Goal: Information Seeking & Learning: Learn about a topic

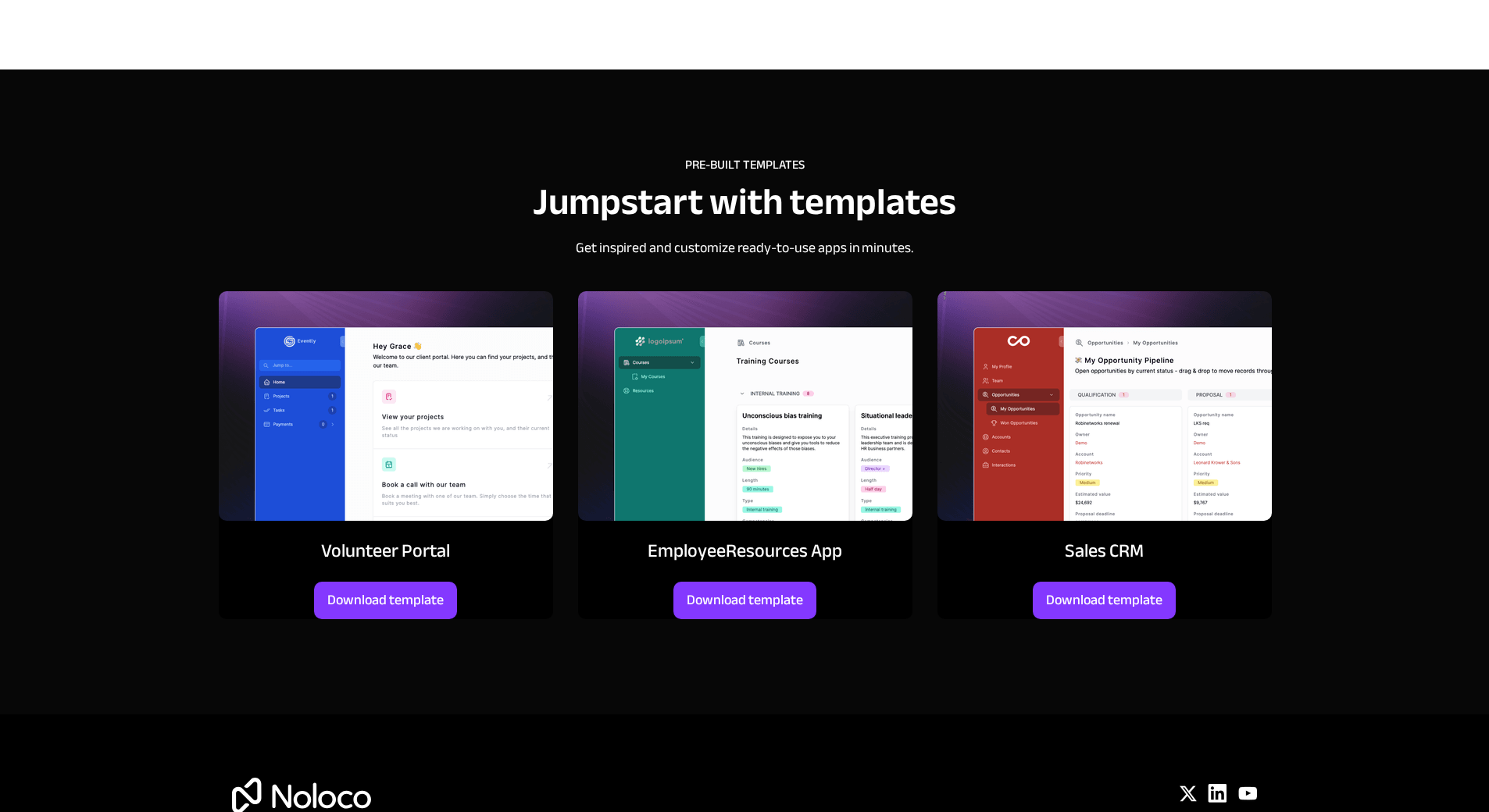
scroll to position [6652, 0]
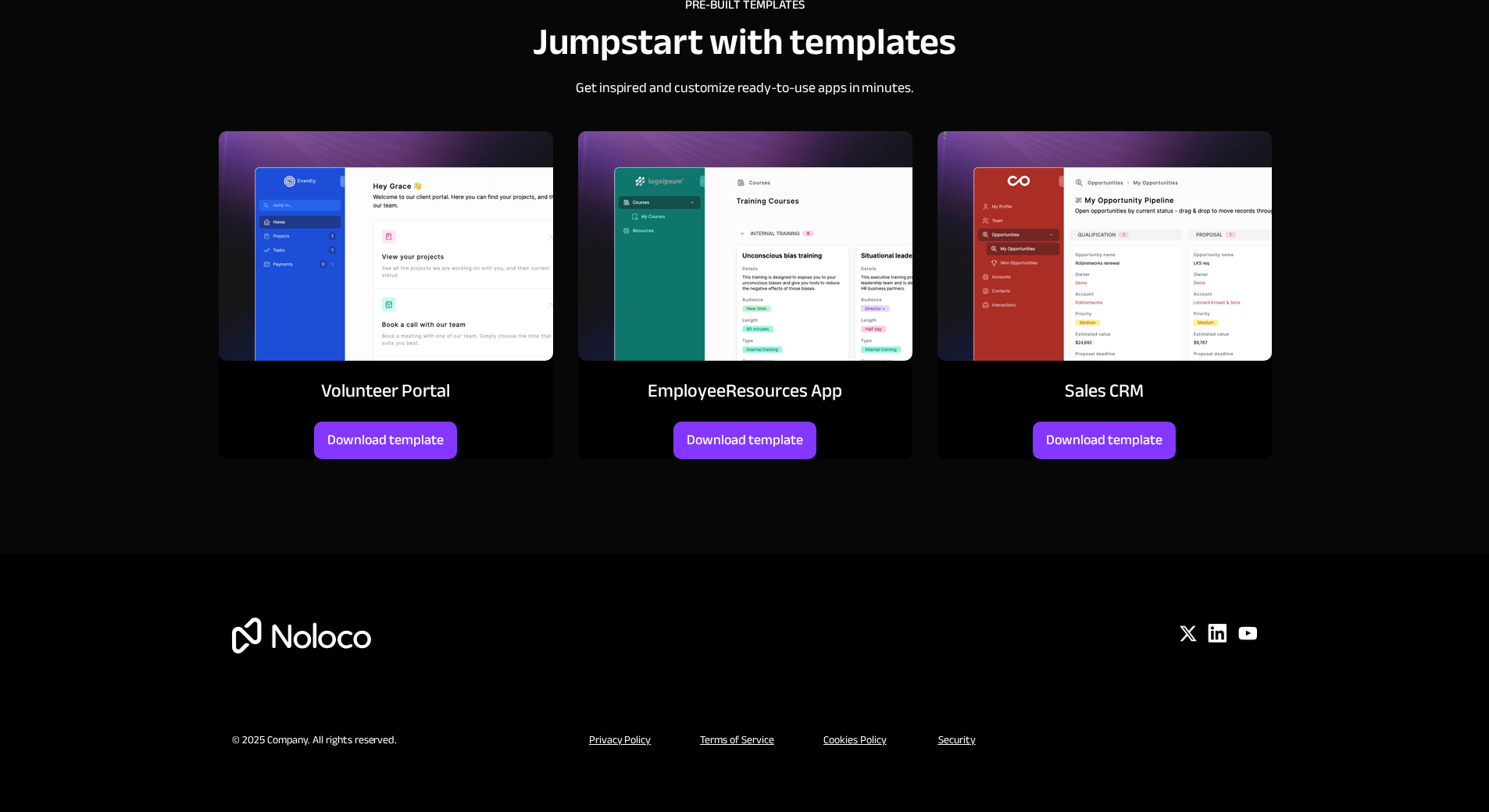
click at [791, 409] on div at bounding box center [745, 231] width 1125 height 645
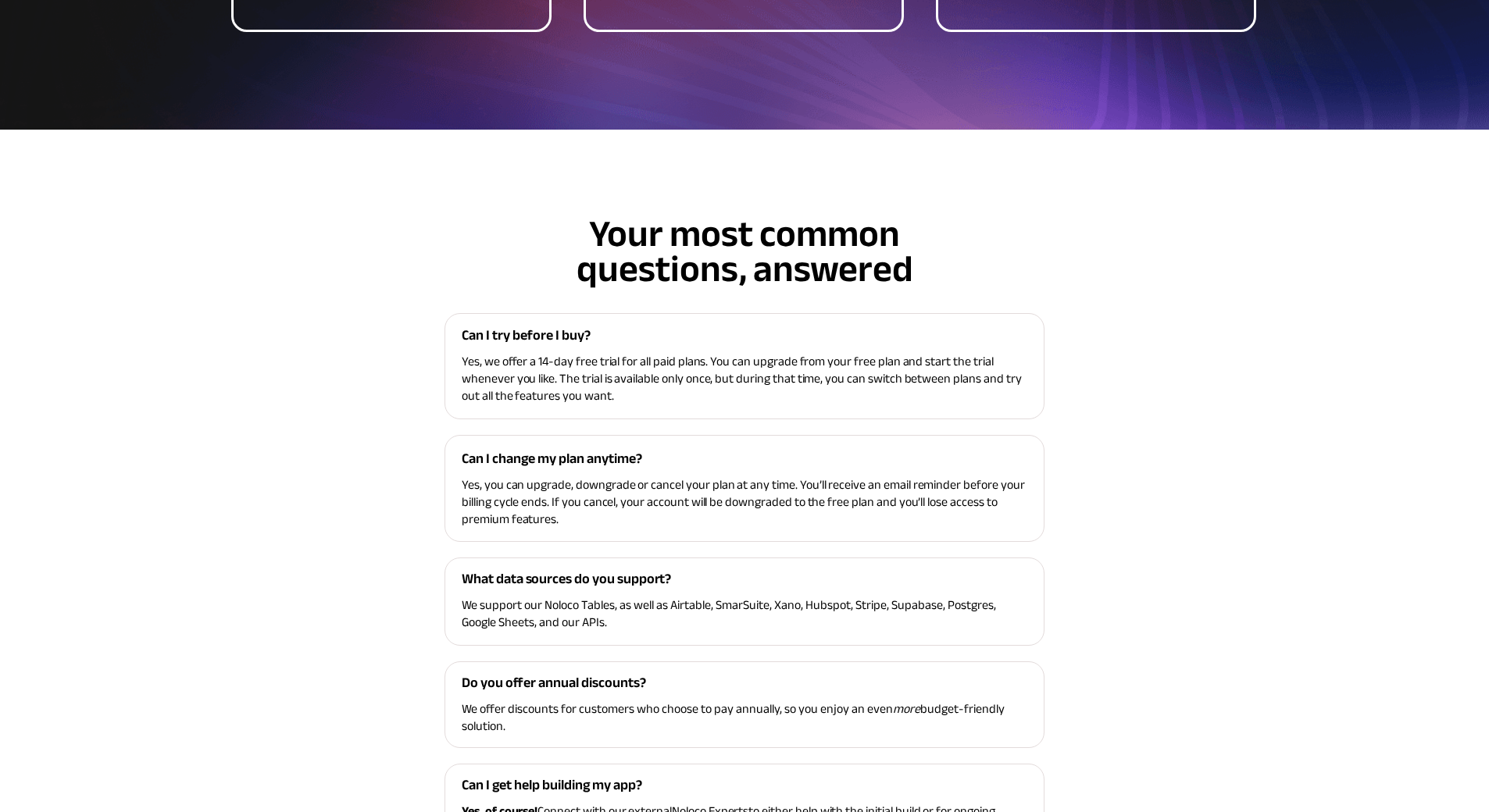
scroll to position [4177, 0]
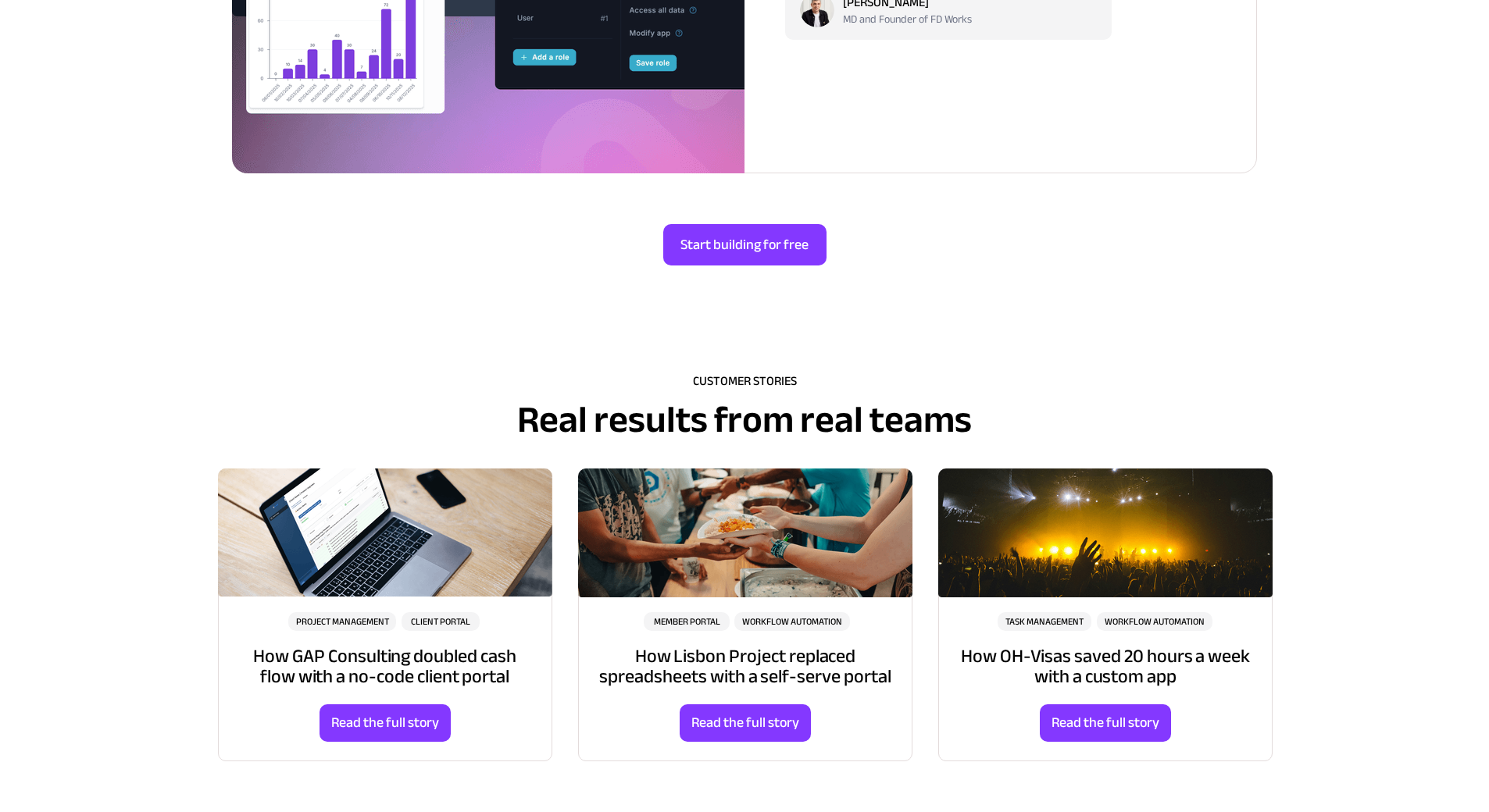
click at [260, 469] on div at bounding box center [384, 615] width 333 height 291
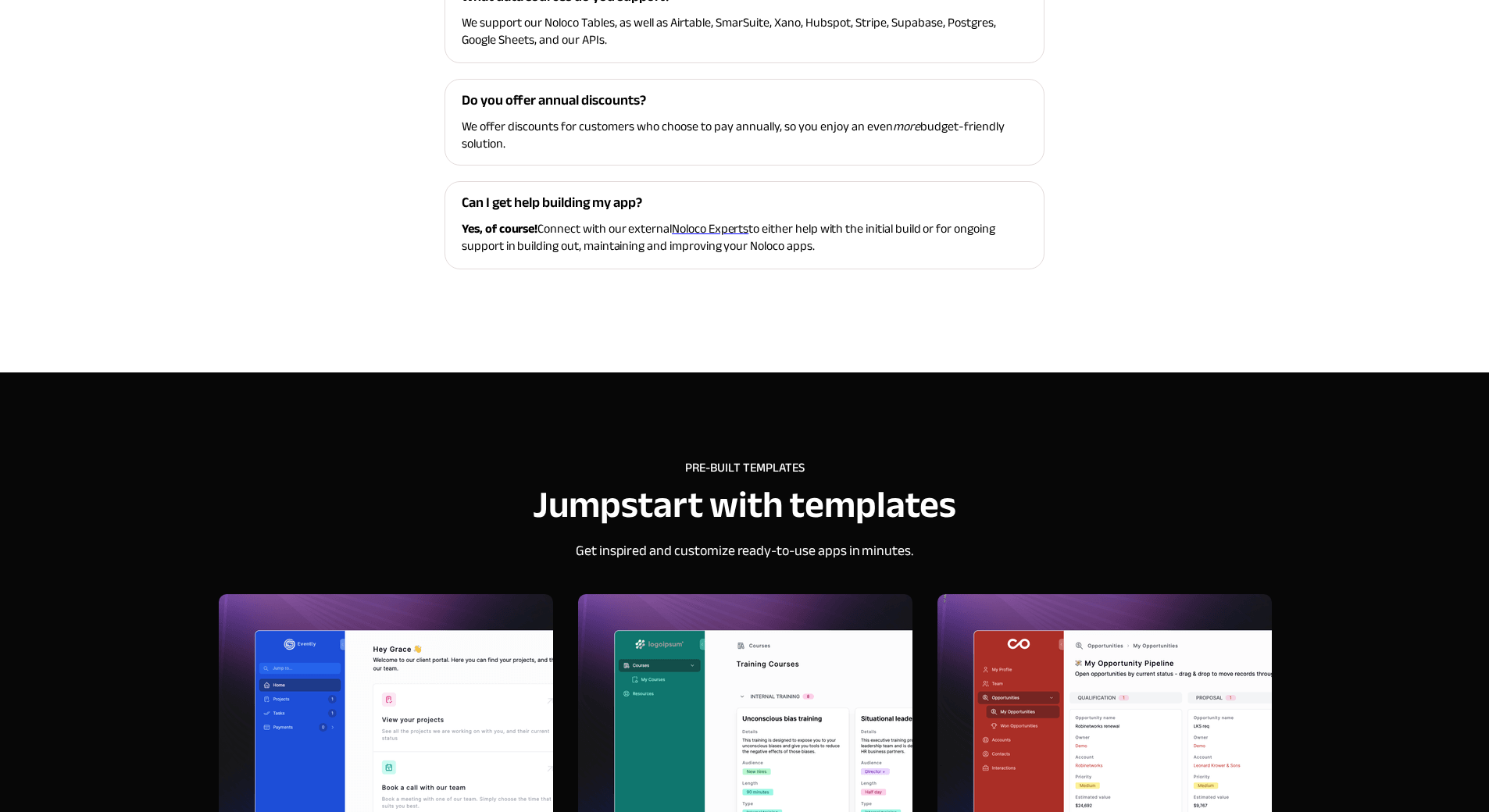
scroll to position [4802, 0]
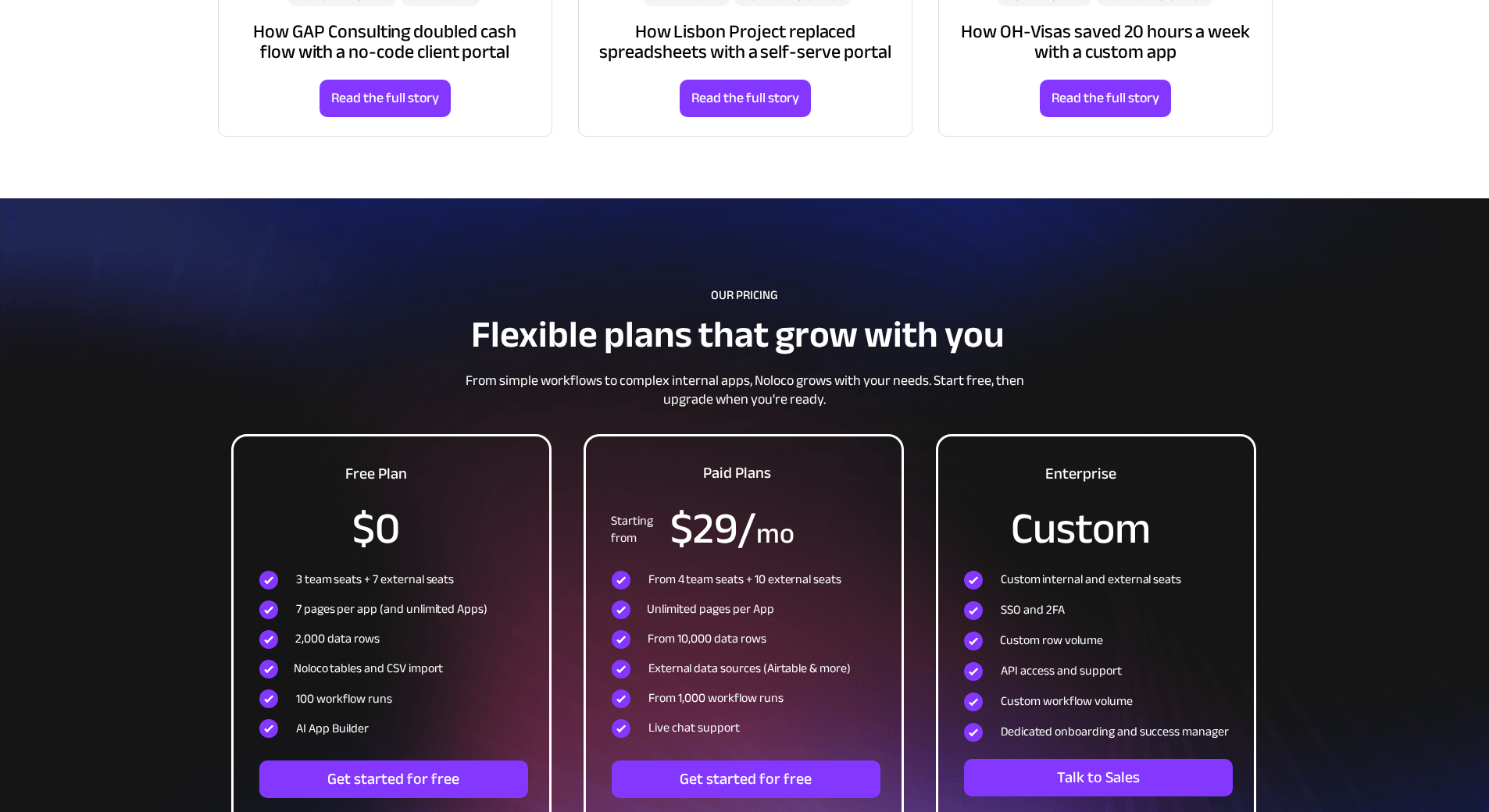
click at [407, 568] on span "3 team seats + 7 external seats" at bounding box center [374, 579] width 158 height 24
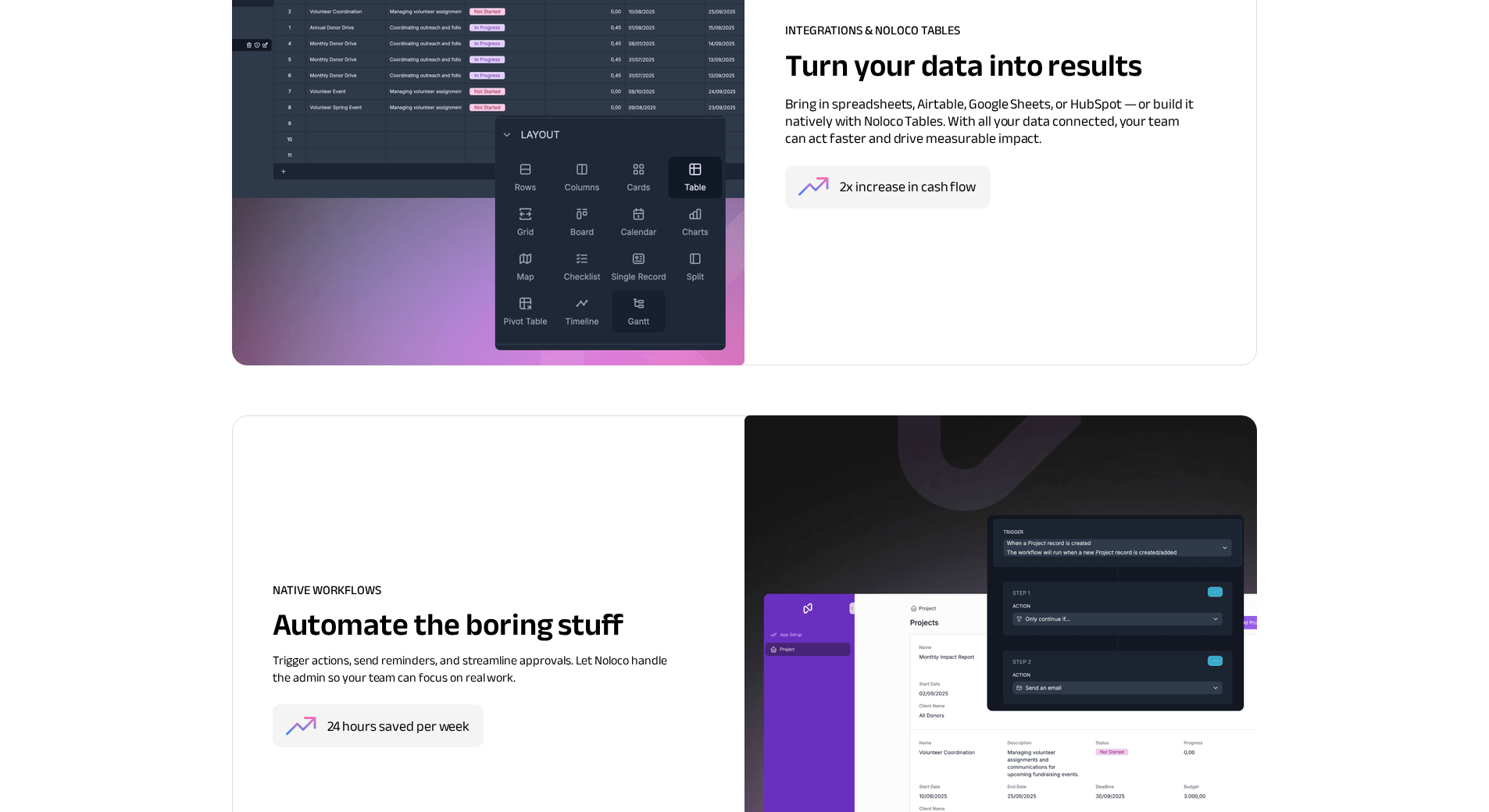
scroll to position [5964, 0]
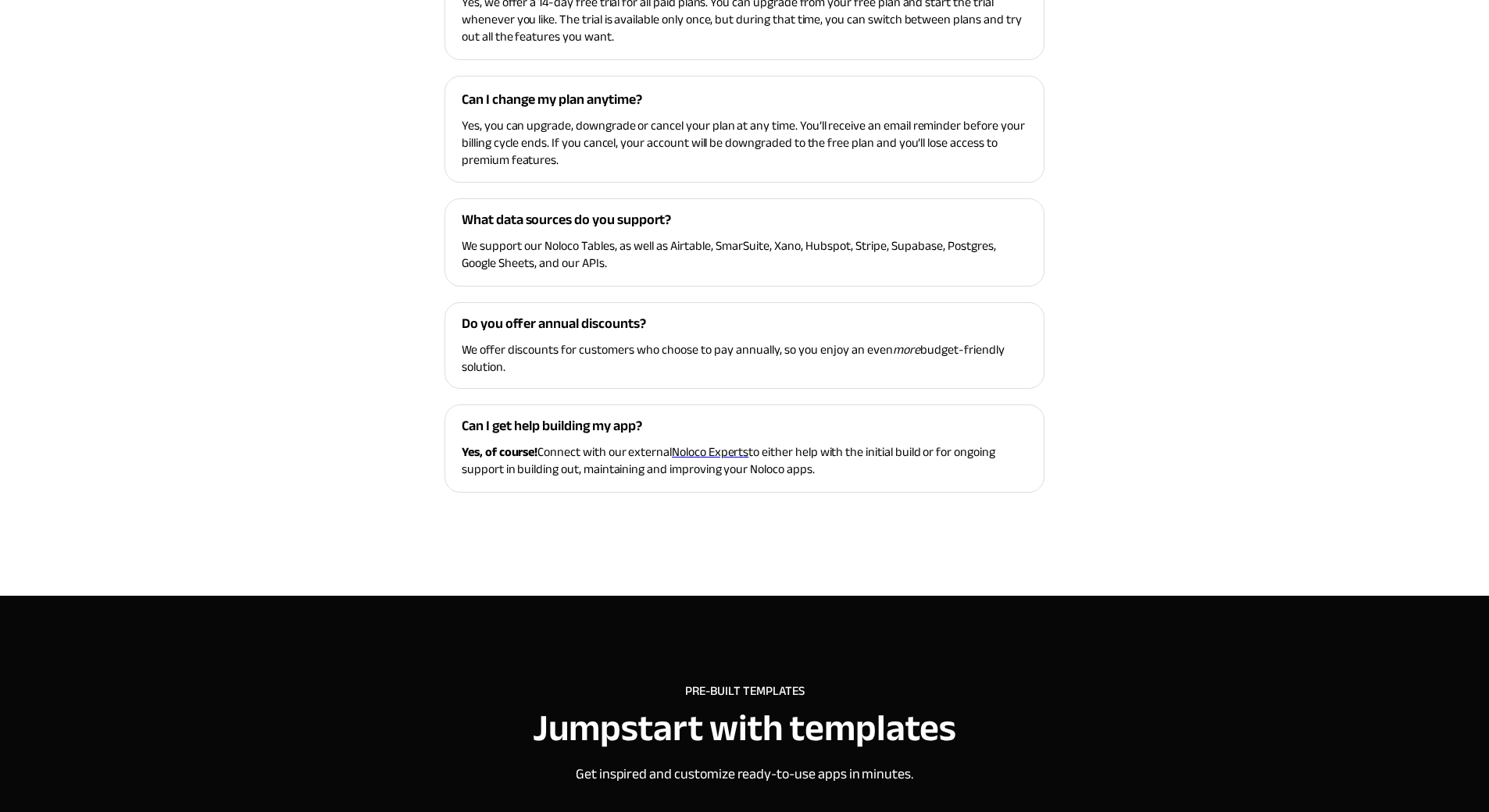
click at [337, 300] on div at bounding box center [745, 183] width 1125 height 826
